Goal: Submit feedback/report problem

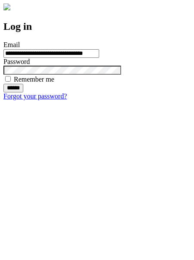
click at [23, 92] on input "******" at bounding box center [13, 88] width 20 height 9
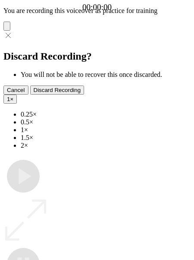
type input "**********"
